Goal: Navigation & Orientation: Find specific page/section

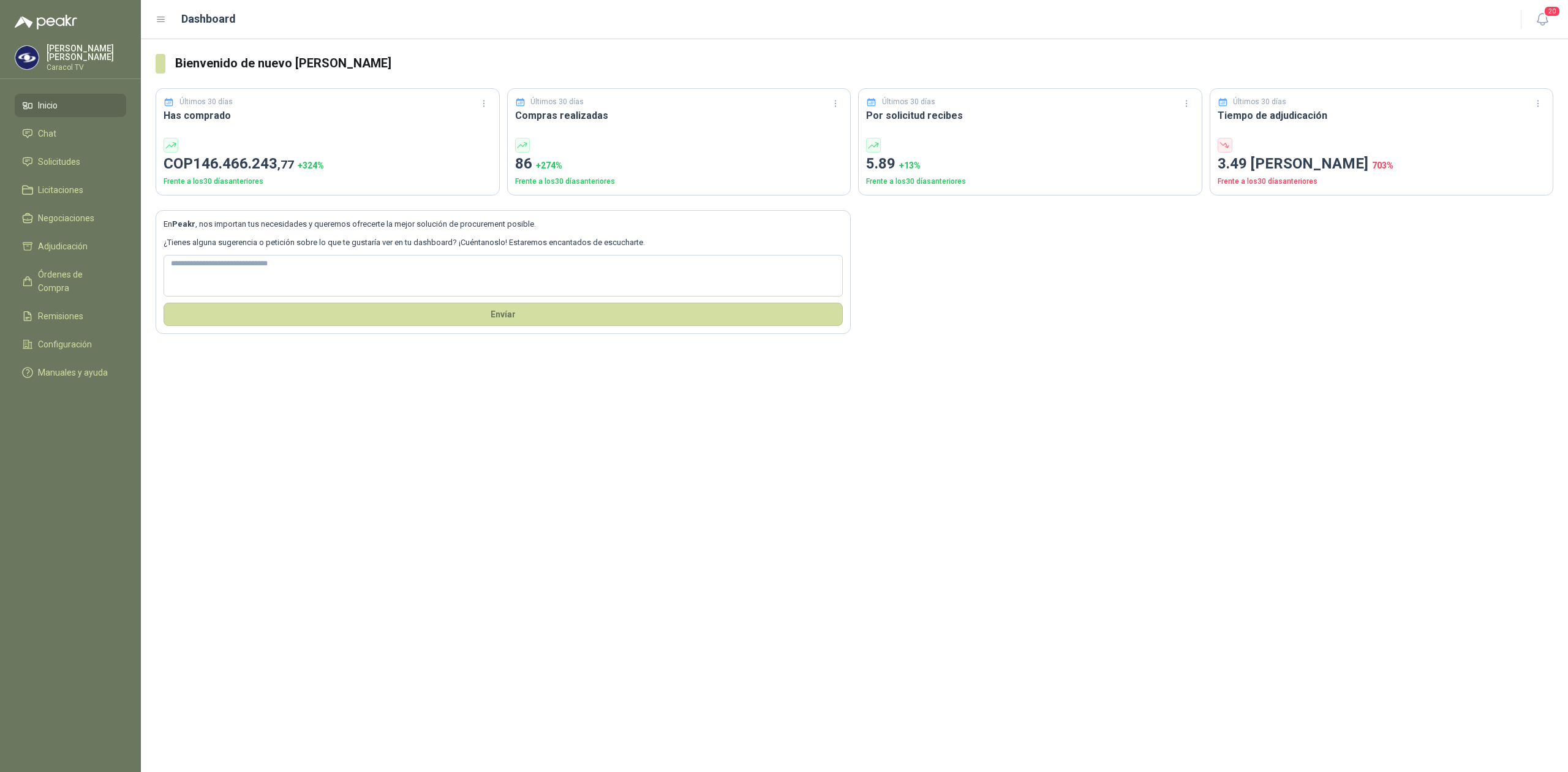
click at [52, 176] on ul "Inicio Chat Solicitudes Licitaciones Negociaciones Adjudicación Órdenes de Comp…" at bounding box center [71, 241] width 141 height 295
click at [61, 161] on span "Solicitudes" at bounding box center [59, 162] width 42 height 14
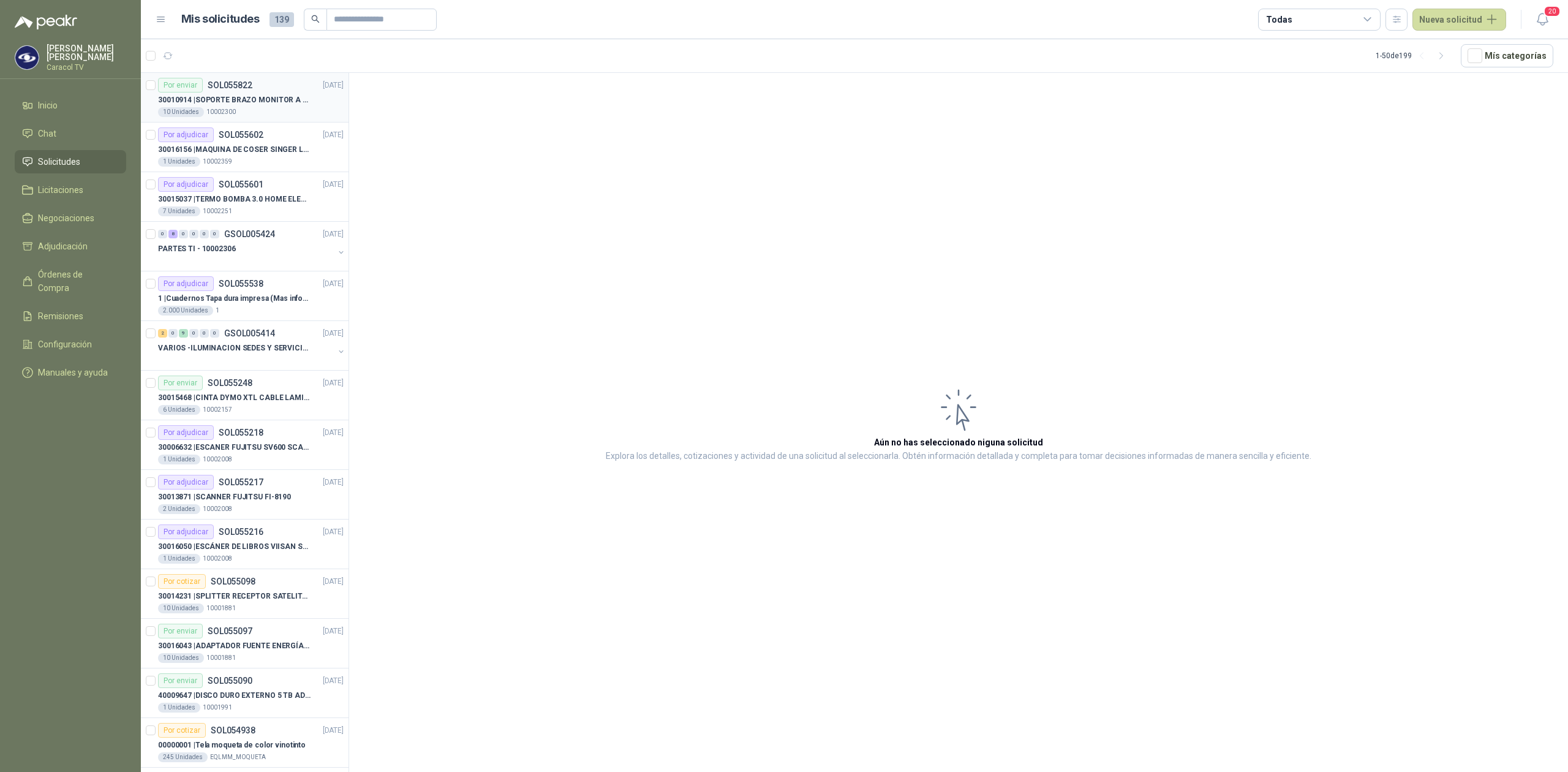
click at [233, 111] on div "10 Unidades 10002300" at bounding box center [250, 112] width 185 height 10
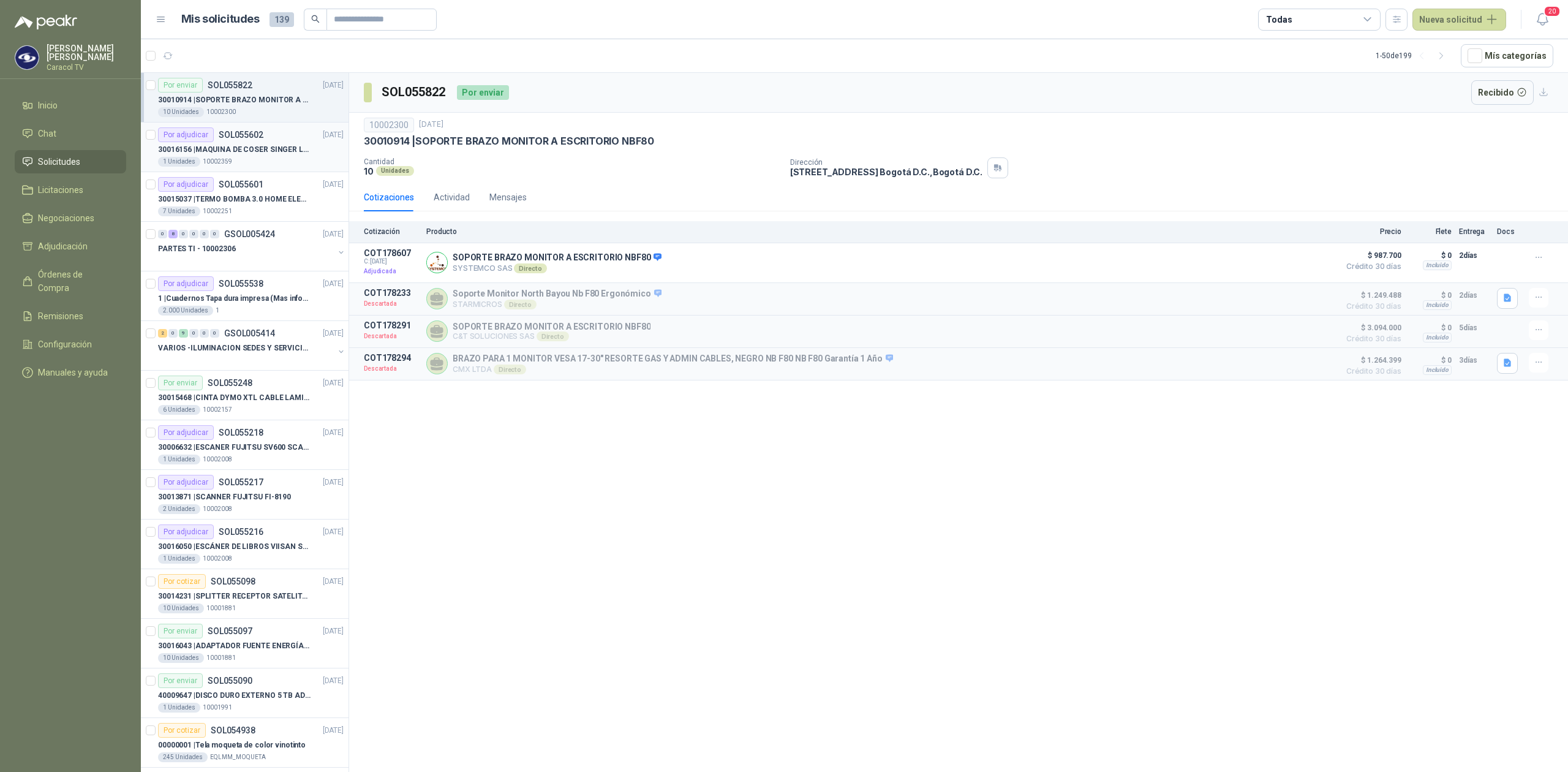
click at [235, 147] on p "30016156 | MAQUINA DE COSER SINGER LCD C5655" at bounding box center [234, 150] width 152 height 12
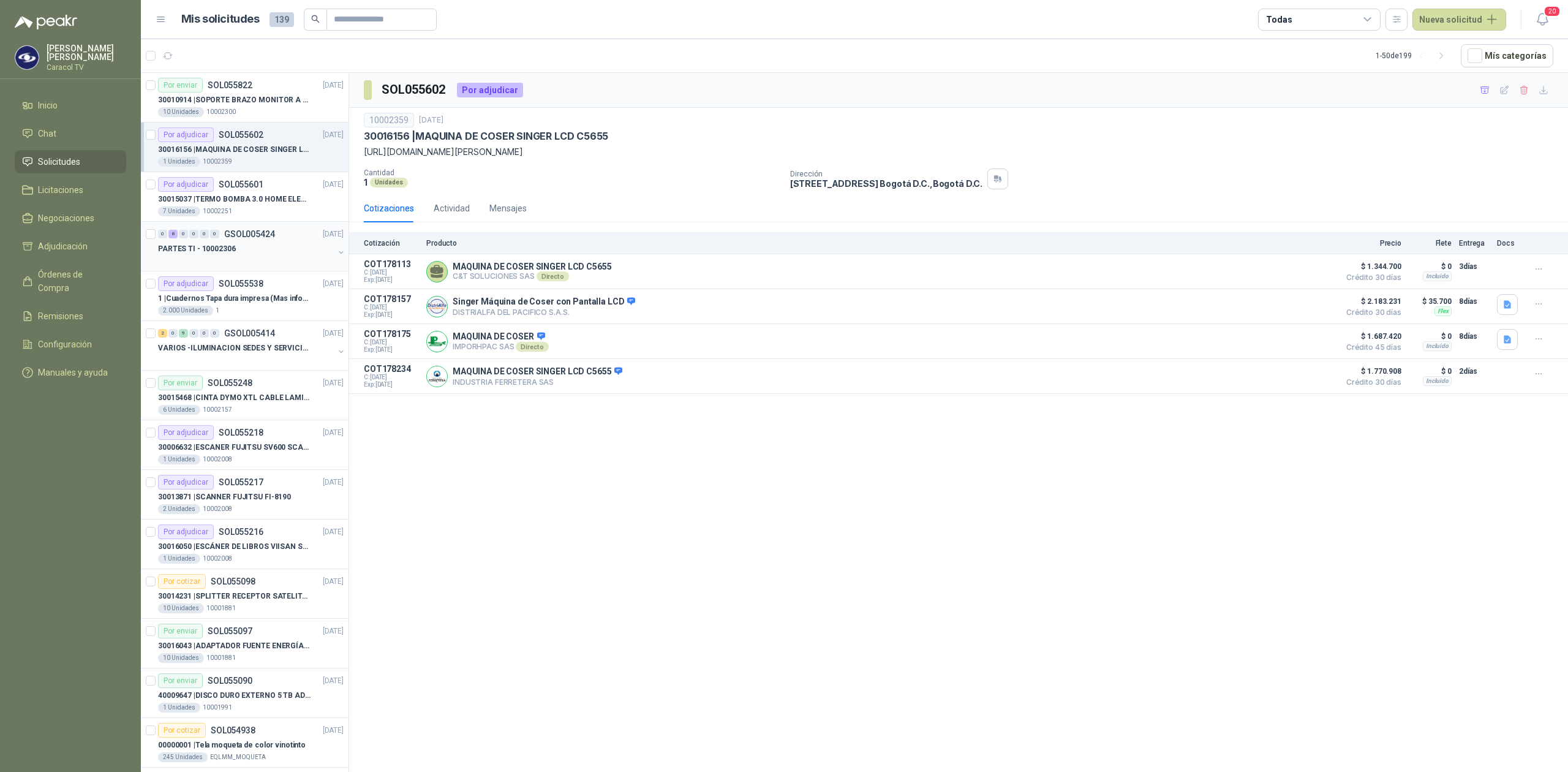
click at [245, 250] on div "PARTES TI - 10002306" at bounding box center [246, 249] width 176 height 15
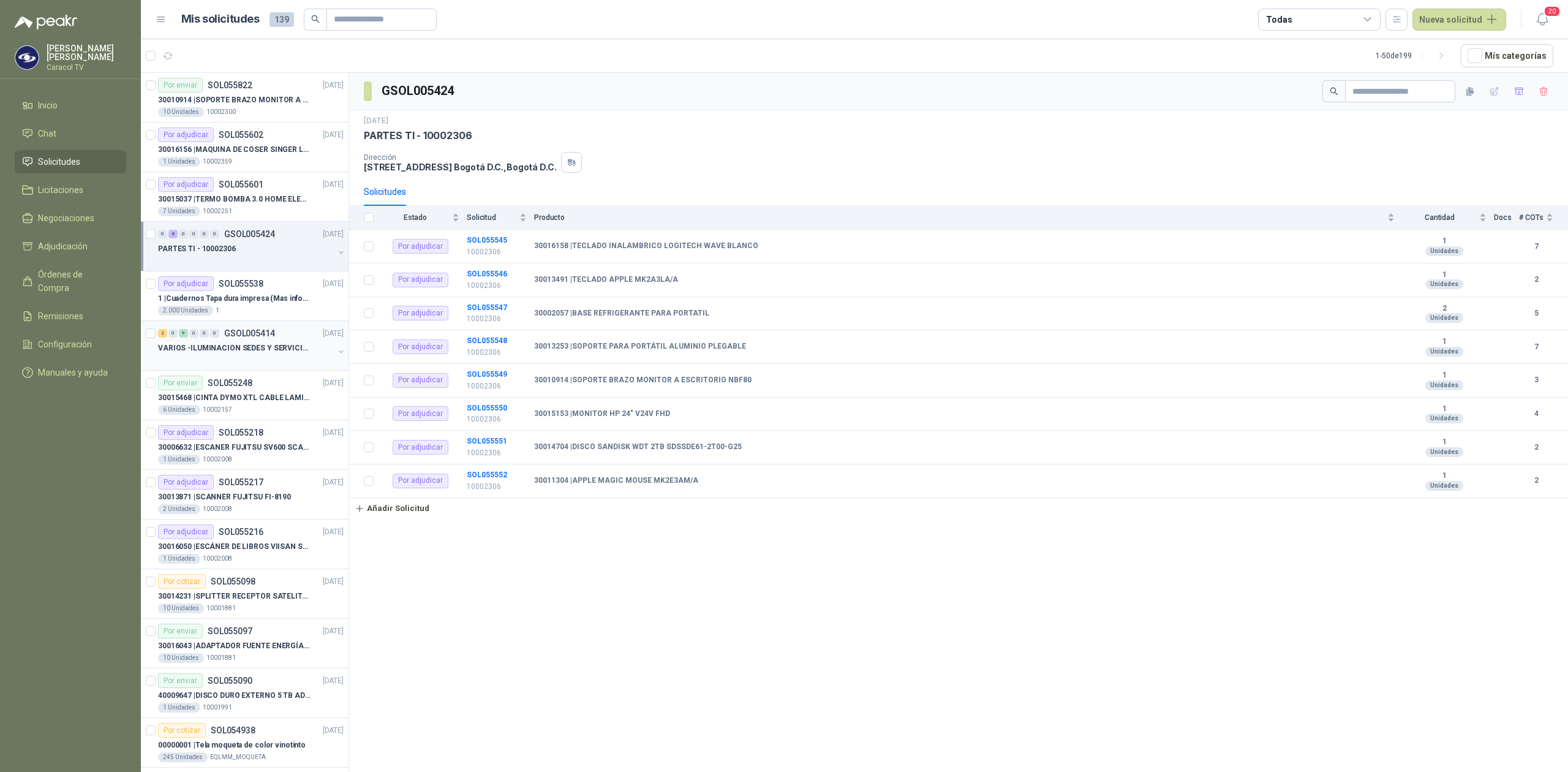
click at [237, 350] on p "VARIOS -ILUMINACION SEDES Y SERVICIOS" at bounding box center [234, 348] width 152 height 12
